Goal: Information Seeking & Learning: Learn about a topic

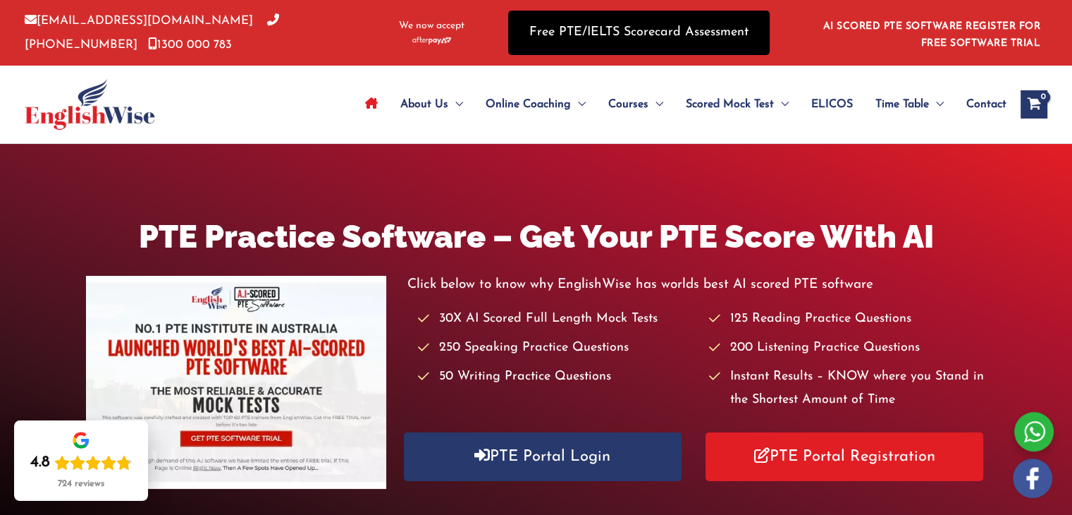
click at [608, 42] on link "Free PTE/IELTS Scorecard Assessment" at bounding box center [639, 33] width 262 height 44
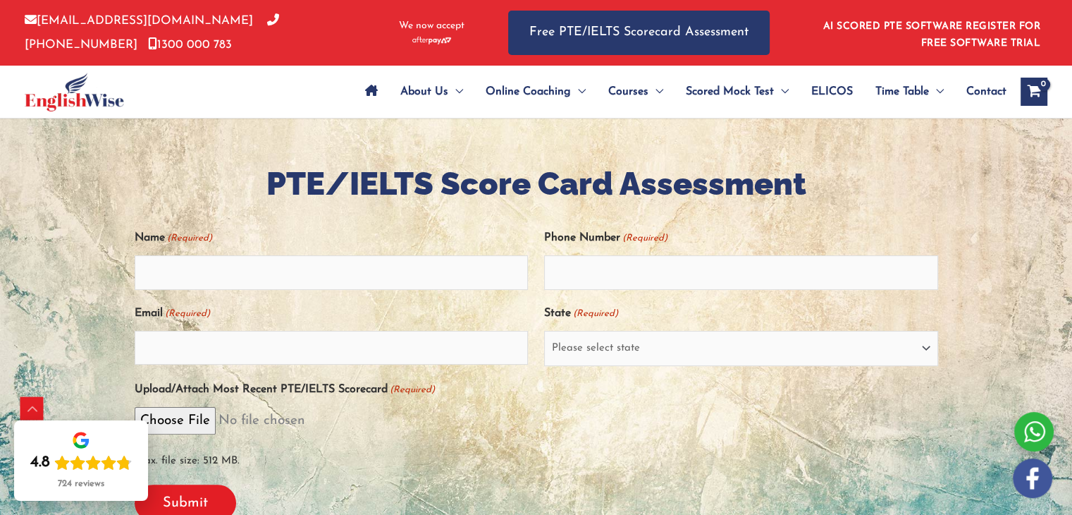
scroll to position [237, 0]
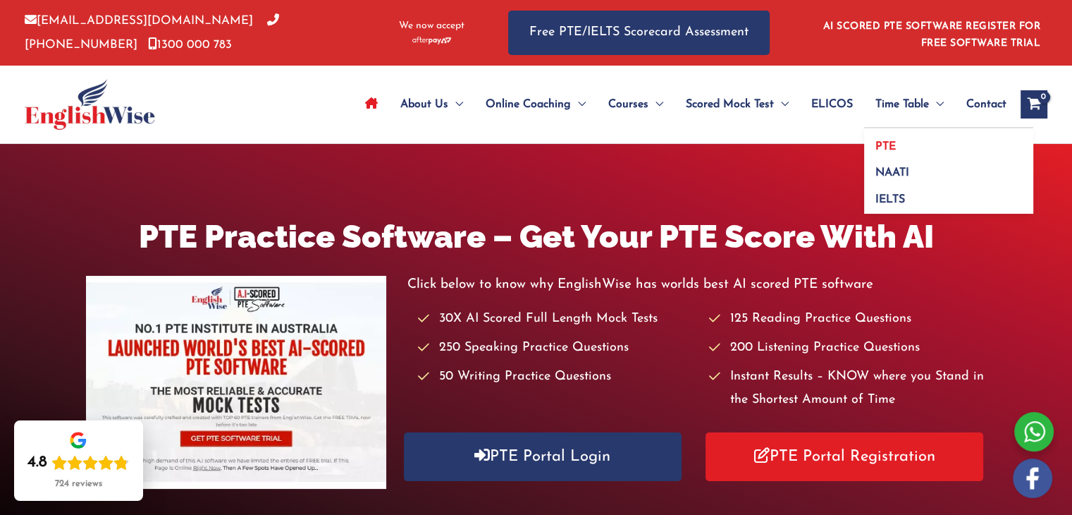
click at [890, 144] on span "PTE" at bounding box center [886, 146] width 20 height 11
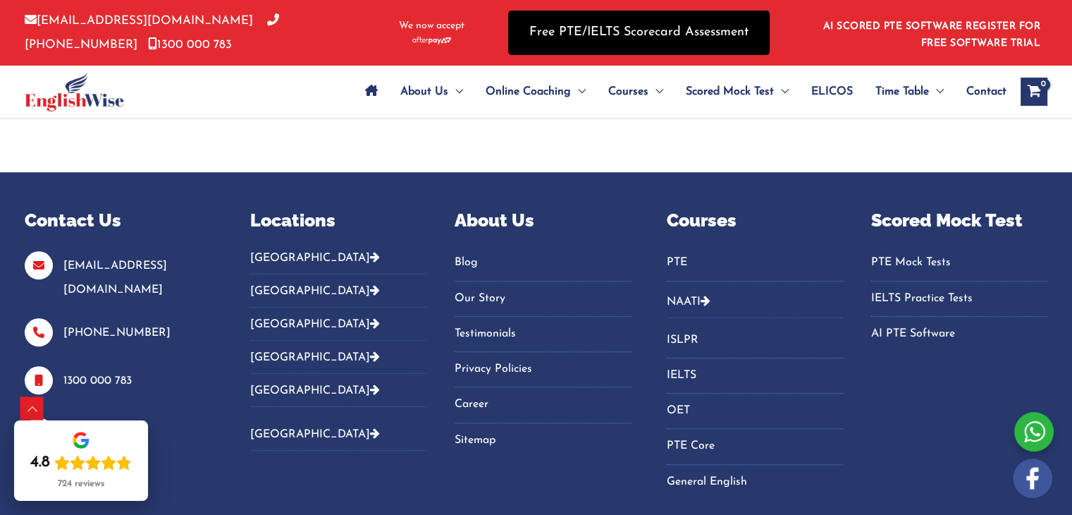
scroll to position [1023, 0]
